Goal: Complete application form

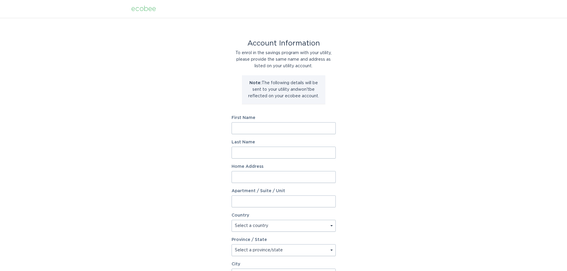
click at [280, 130] on input "First Name" at bounding box center [284, 128] width 104 height 12
type input "DARREN"
type input "BUTLER"
type input "1928 Ferguson Rd"
select select "US"
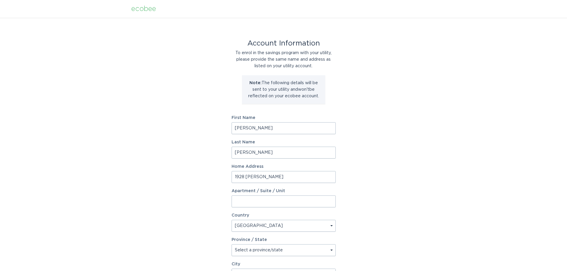
type input "CHARLESTON"
type input "29412"
select select "SC"
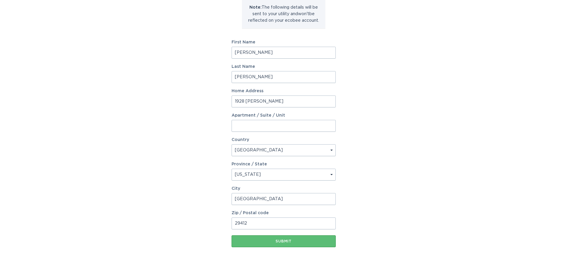
scroll to position [91, 0]
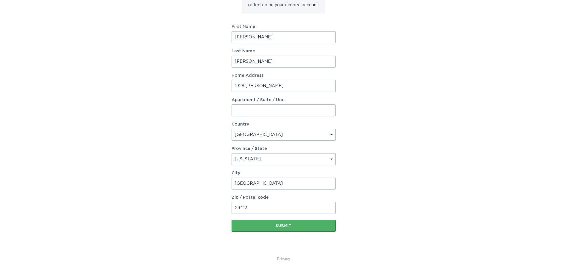
click at [275, 221] on button "Submit" at bounding box center [284, 226] width 104 height 12
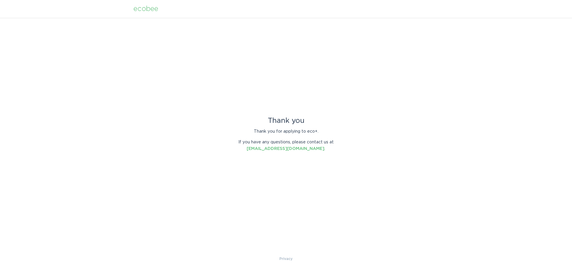
click at [147, 10] on div "ecobee" at bounding box center [145, 9] width 25 height 7
